Goal: Transaction & Acquisition: Purchase product/service

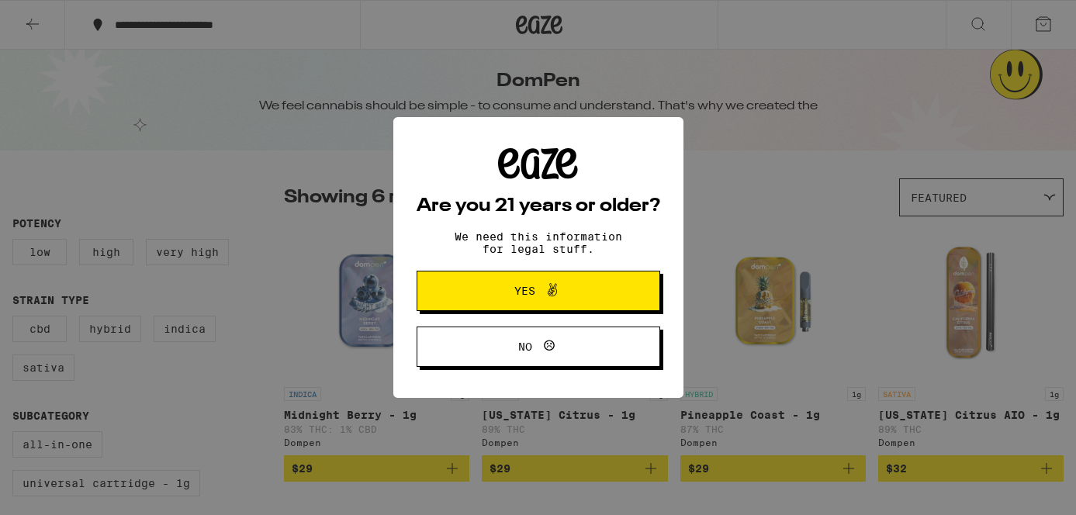
click at [510, 296] on span "Yes" at bounding box center [538, 291] width 118 height 20
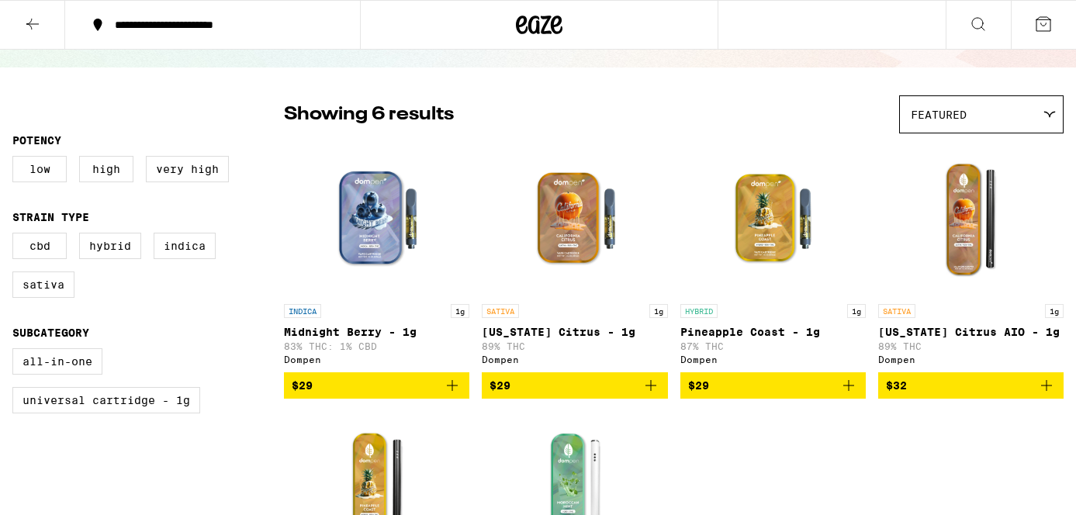
scroll to position [81, 0]
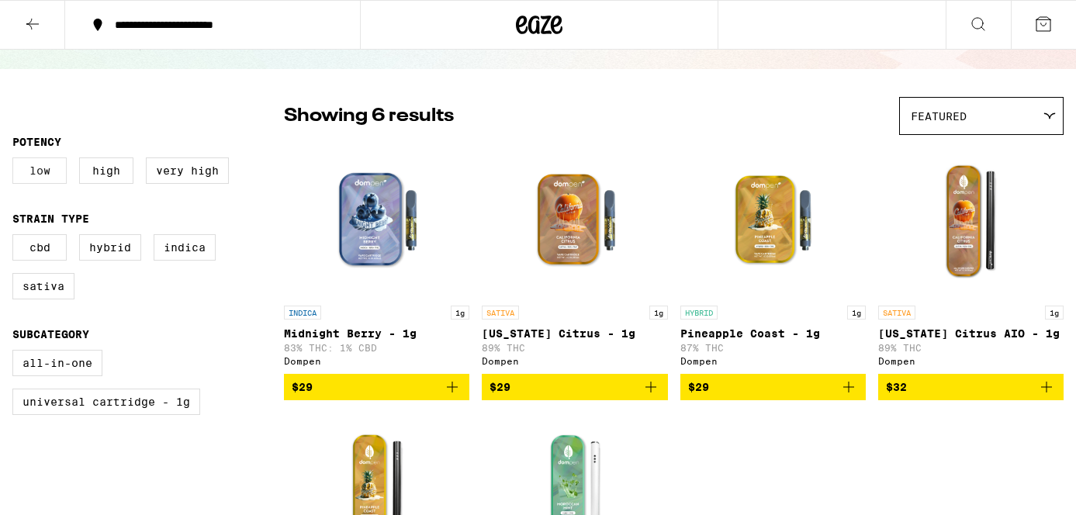
click at [47, 184] on label "Low" at bounding box center [39, 170] width 54 height 26
click at [16, 161] on input "Low" at bounding box center [16, 160] width 1 height 1
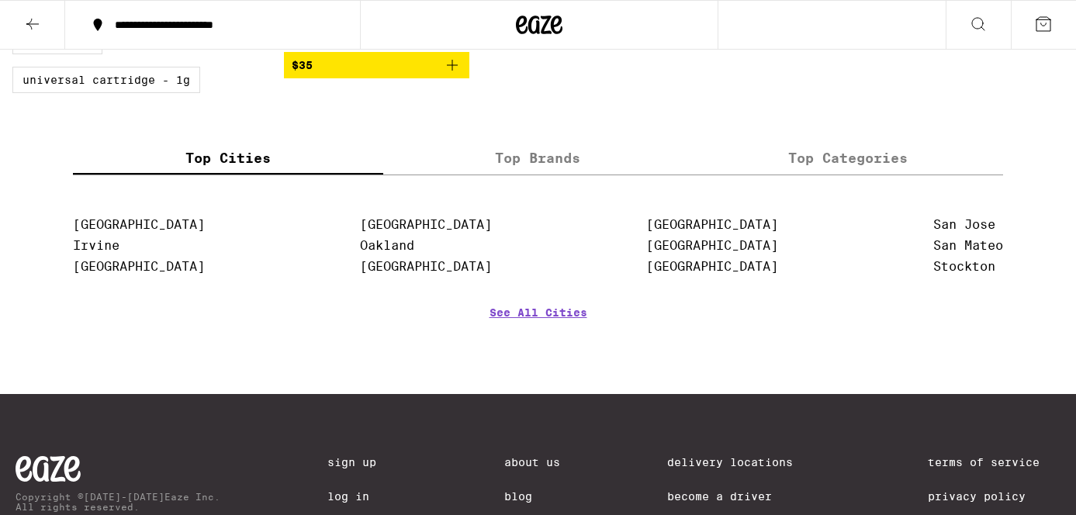
scroll to position [406, 0]
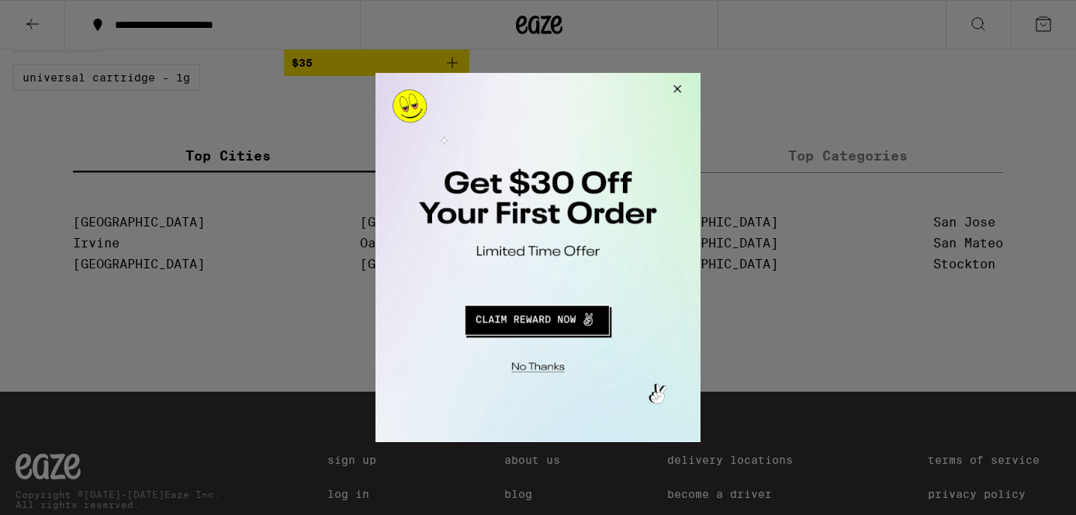
scroll to position [81, 0]
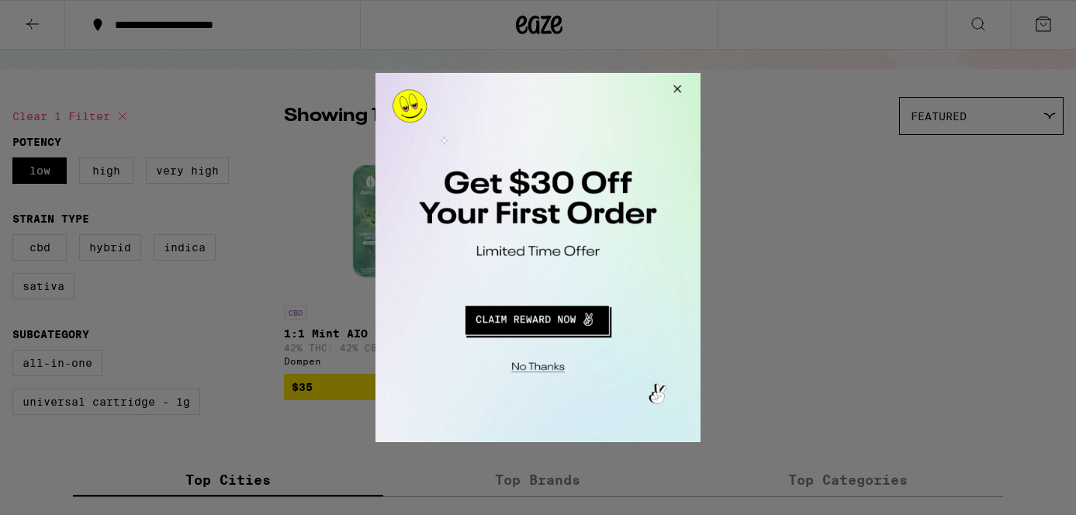
checkbox input "false"
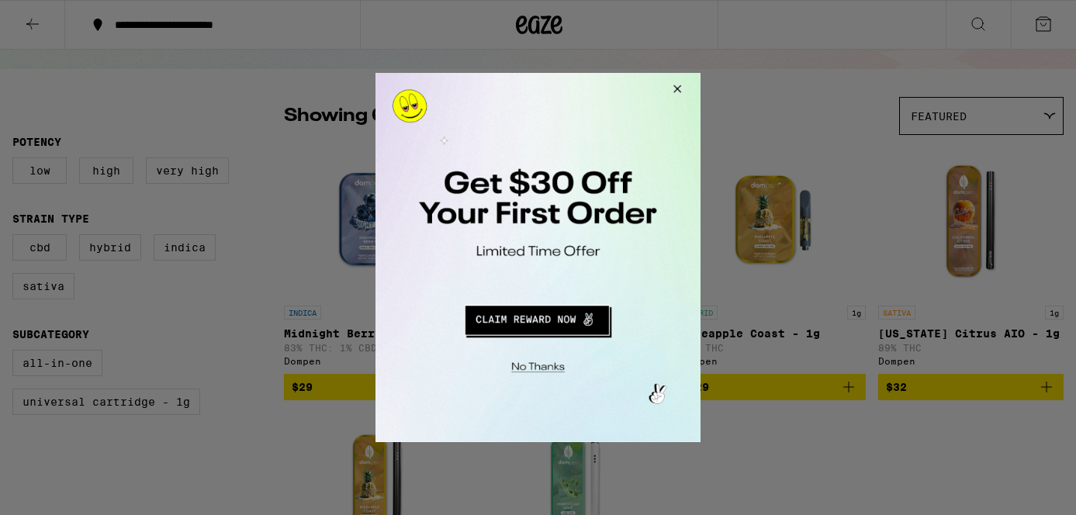
scroll to position [0, 0]
